Goal: Use online tool/utility: Use online tool/utility

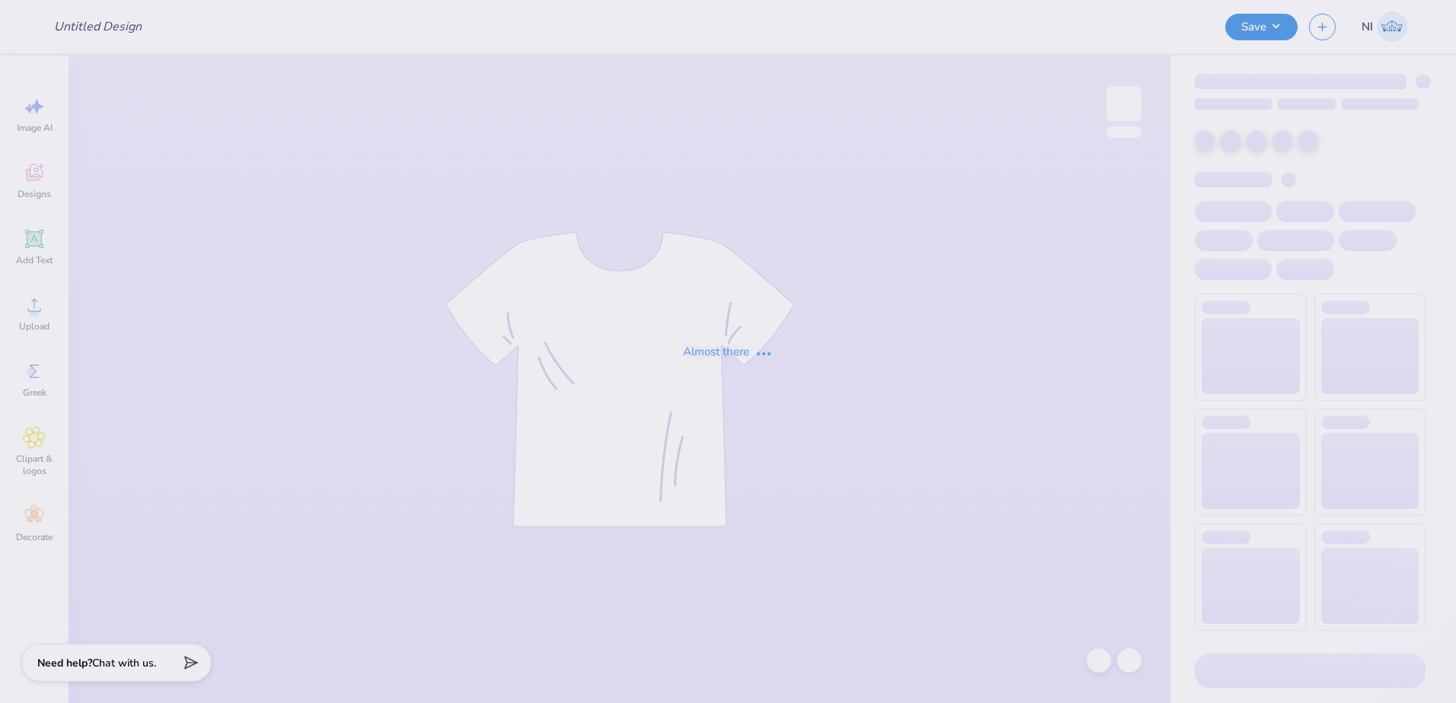
type input "Tri Sigma Family Weekend Crews"
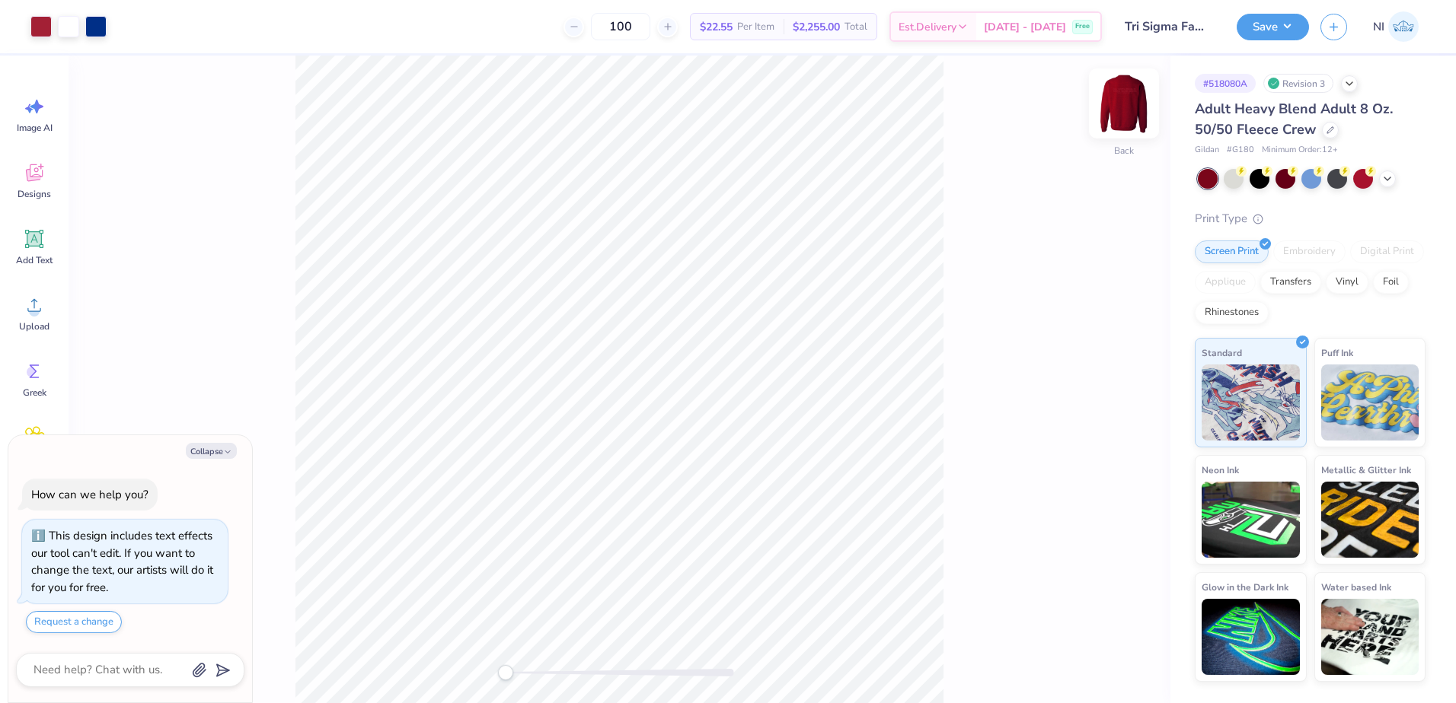
click at [1129, 97] on img at bounding box center [1123, 103] width 61 height 61
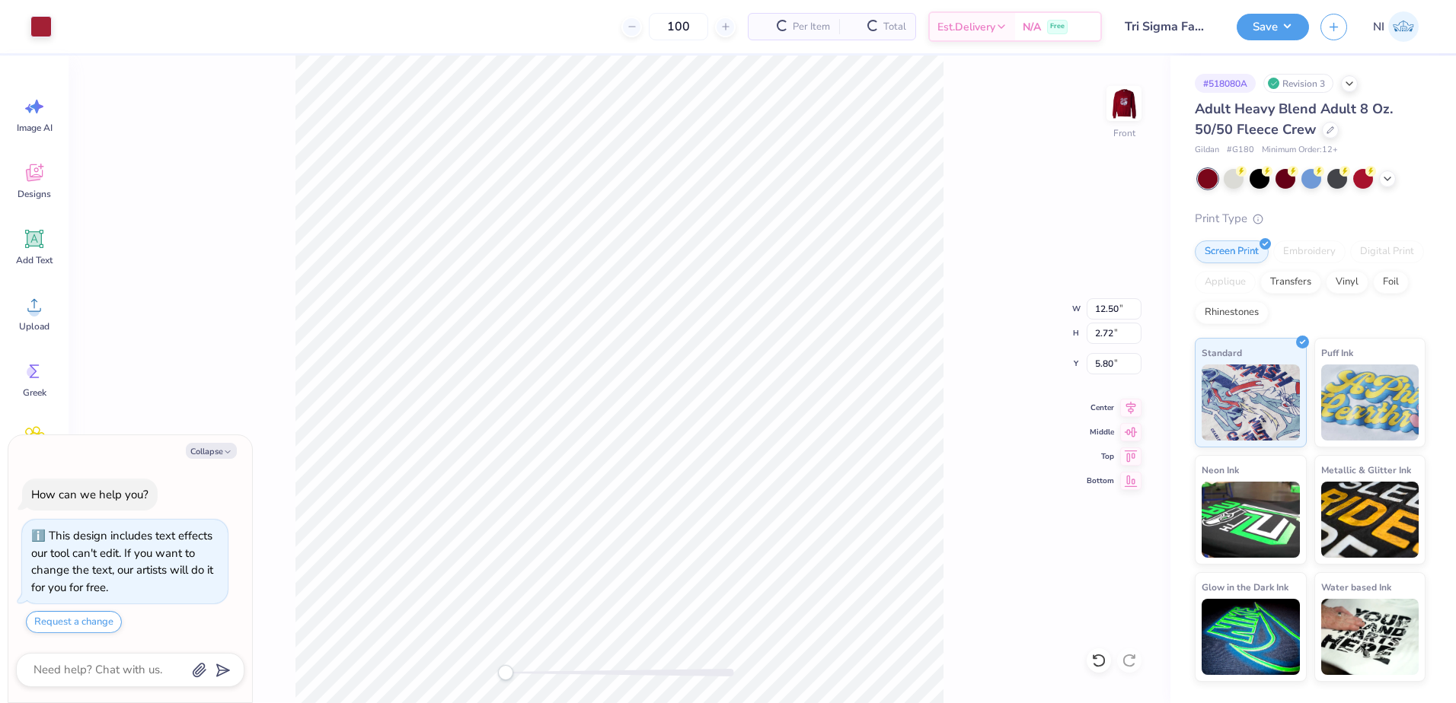
type textarea "x"
type input "0.47"
type input "0.48"
type input "7.95"
type textarea "x"
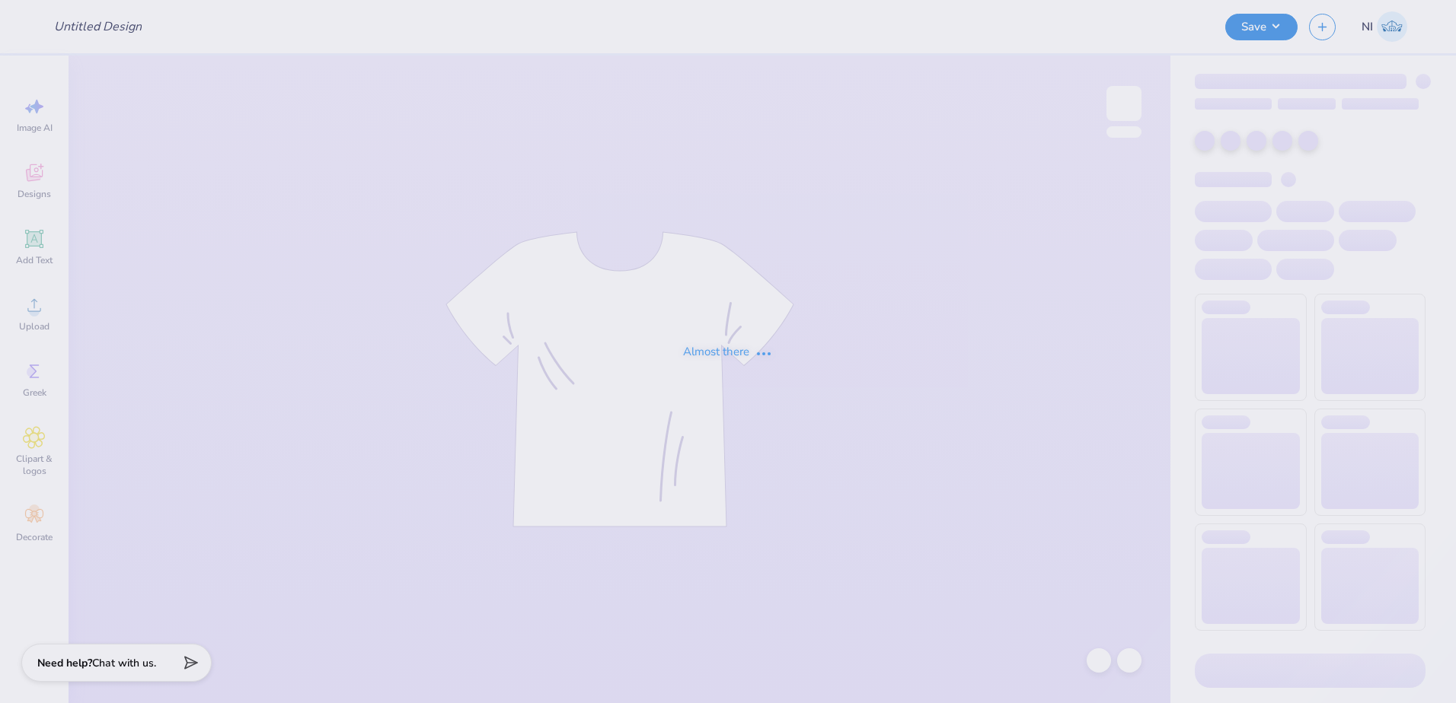
type input "Tri Sigma Family Weekend Crews"
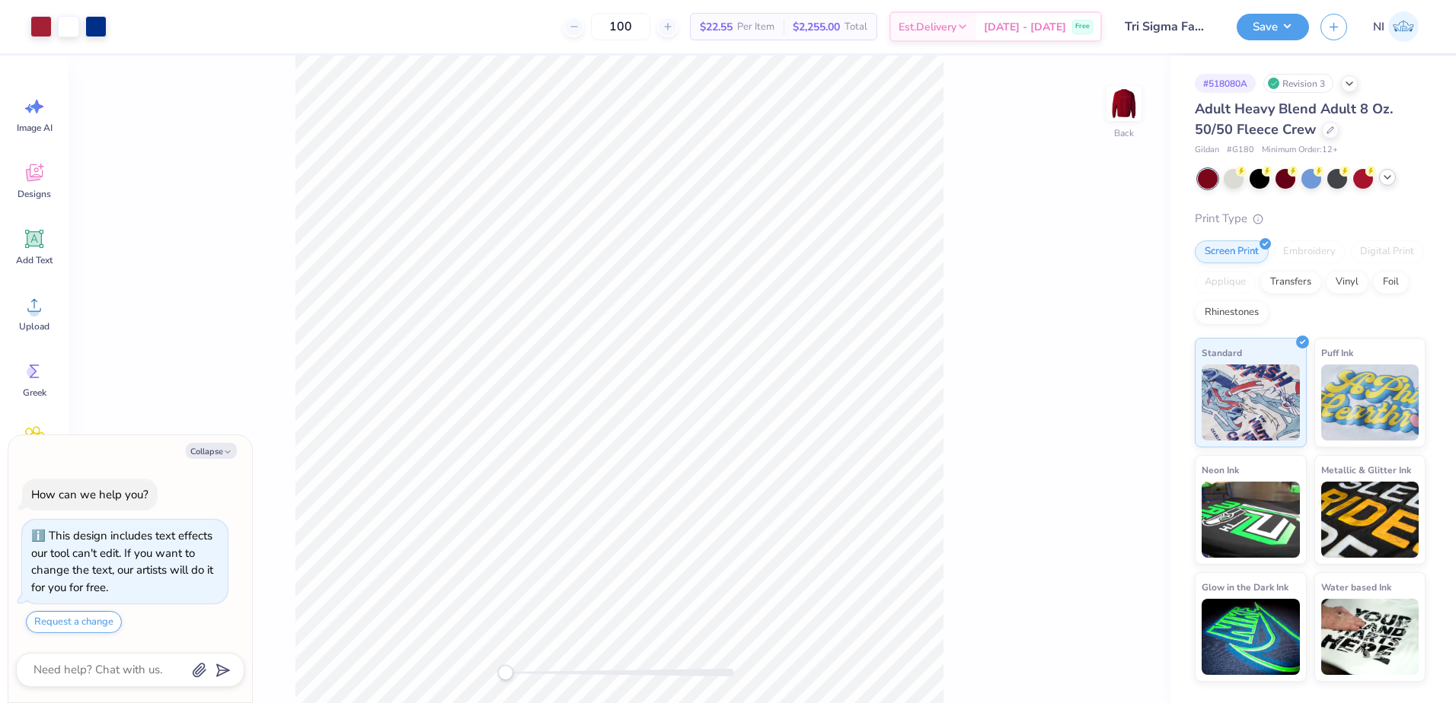
click at [1393, 180] on div at bounding box center [1387, 177] width 17 height 17
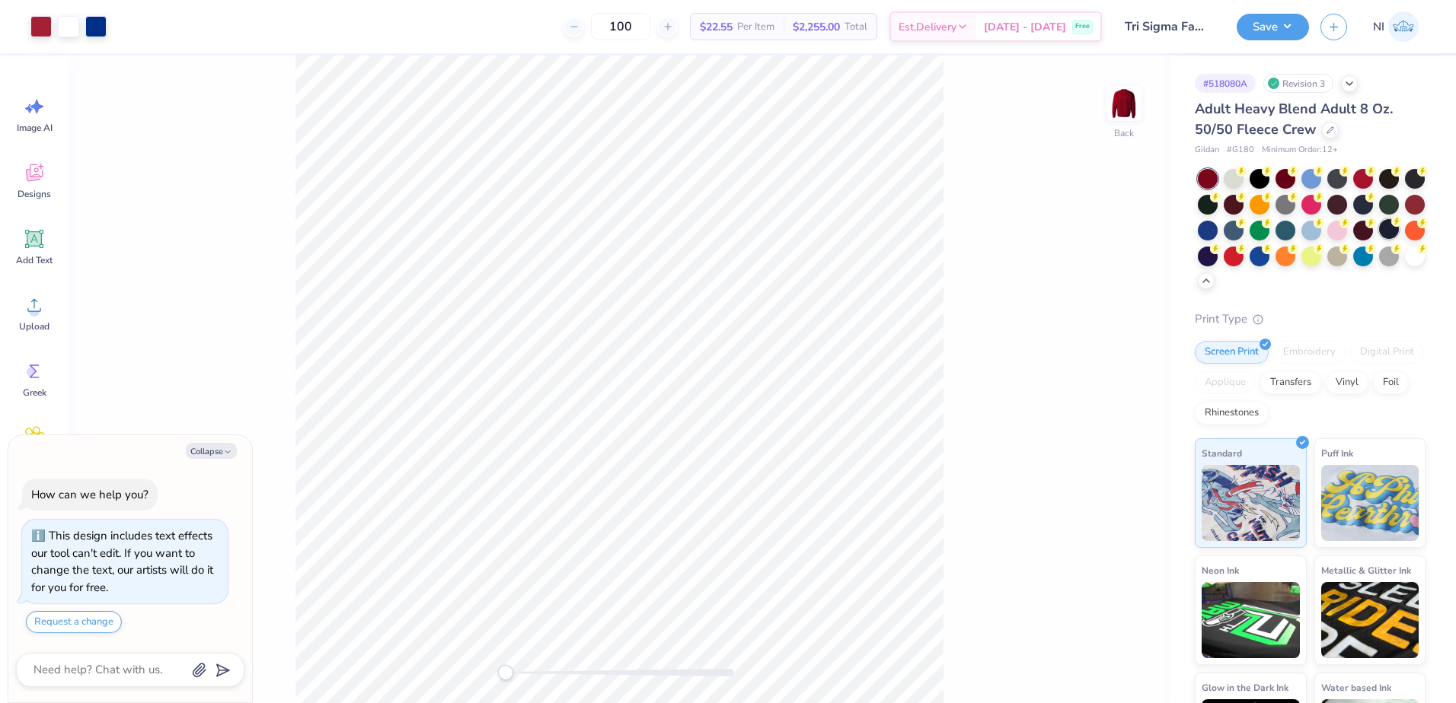
click at [1379, 239] on div at bounding box center [1389, 229] width 20 height 20
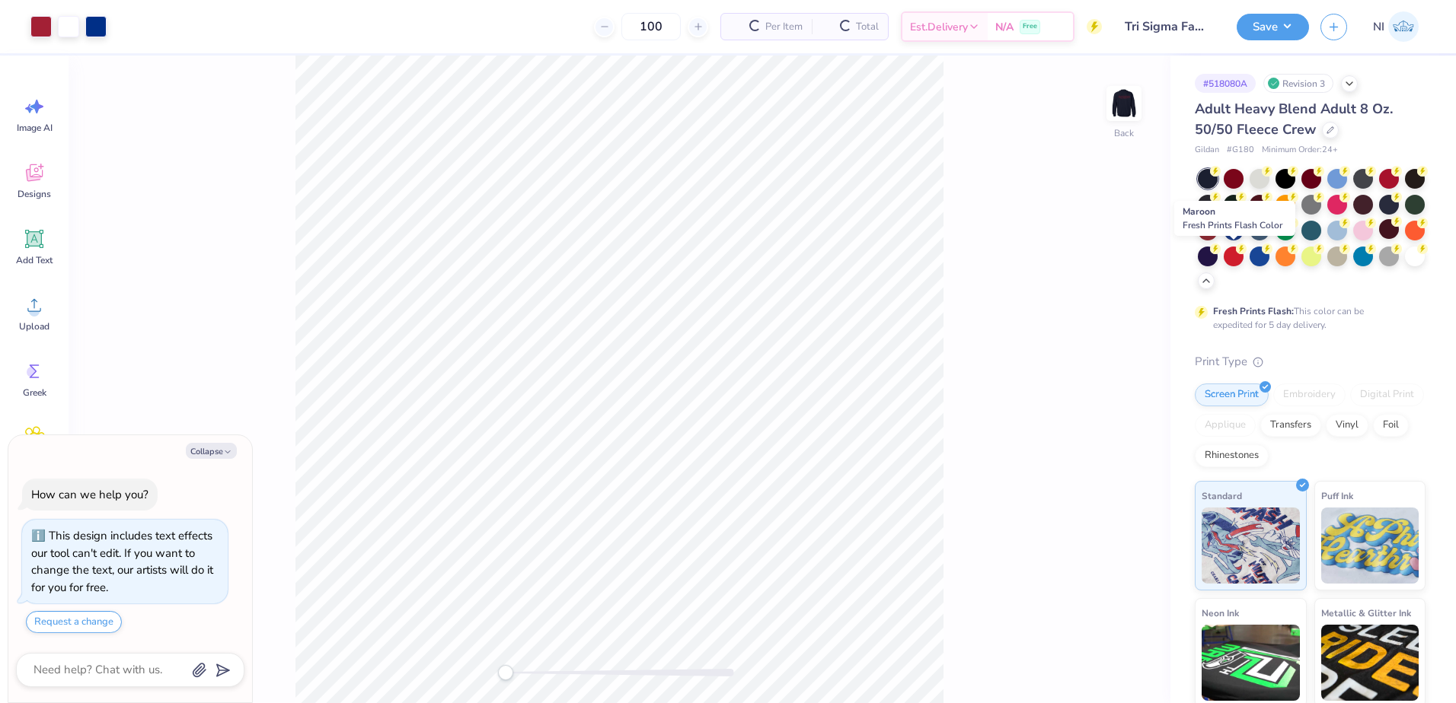
type textarea "x"
